Goal: Transaction & Acquisition: Purchase product/service

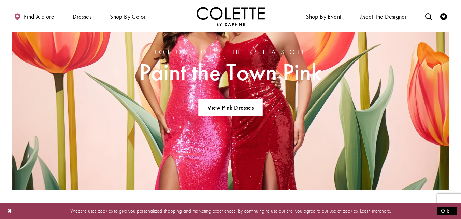
scroll to position [638, 0]
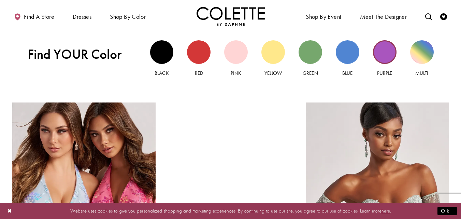
click at [379, 53] on div "Purple view" at bounding box center [385, 52] width 24 height 24
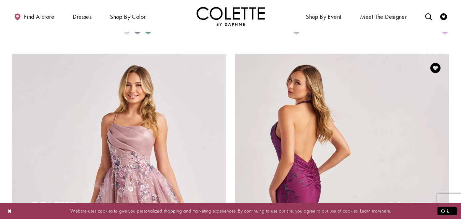
scroll to position [1217, 0]
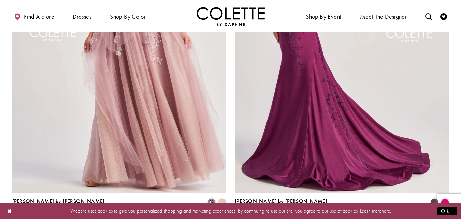
click at [307, 121] on img "Visit Colette by Daphne Style No. CL8455 Page" at bounding box center [342, 36] width 214 height 311
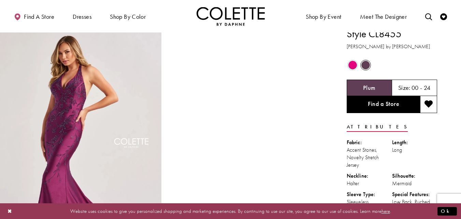
click at [307, 121] on div at bounding box center [245, 148] width 161 height 242
click at [415, 88] on h5 "00 - 24" at bounding box center [420, 87] width 19 height 7
click at [428, 87] on h5 "00 - 24" at bounding box center [420, 87] width 19 height 7
